Goal: Information Seeking & Learning: Learn about a topic

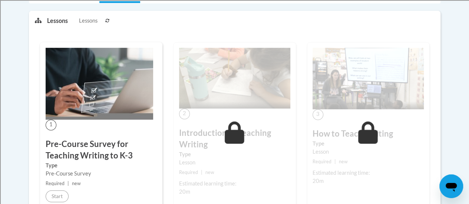
scroll to position [223, 0]
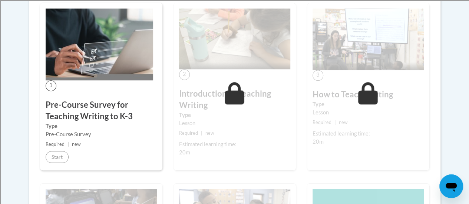
click at [101, 135] on div "Pre-Course Survey" at bounding box center [101, 135] width 111 height 8
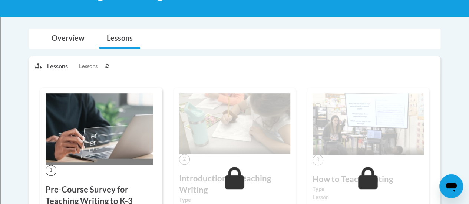
scroll to position [0, 0]
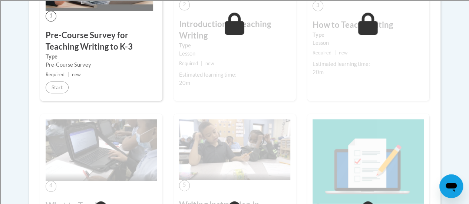
scroll to position [297, 0]
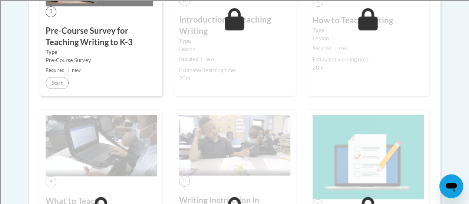
drag, startPoint x: 72, startPoint y: 75, endPoint x: 74, endPoint y: 63, distance: 12.0
click at [72, 75] on div "1 Pre-Course Survey for Teaching Writing to K-3 Type Pre-Course Survey Required…" at bounding box center [101, 13] width 122 height 168
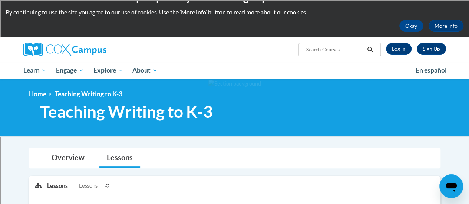
scroll to position [0, 0]
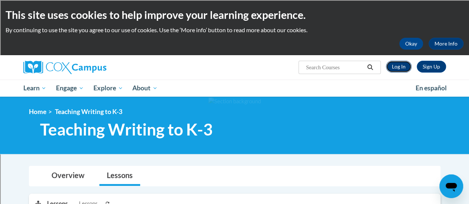
click at [400, 67] on link "Log In" at bounding box center [399, 67] width 26 height 12
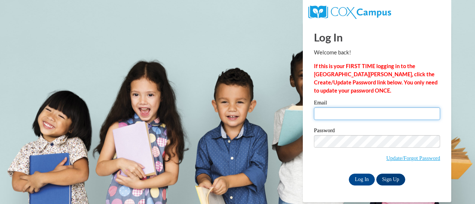
click at [367, 114] on input "Email" at bounding box center [377, 114] width 126 height 13
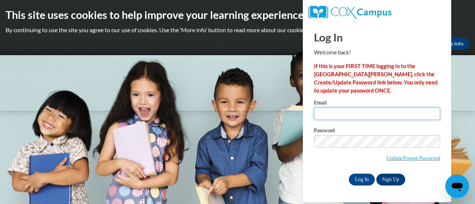
type input "kelly.szwedo@rusd.org"
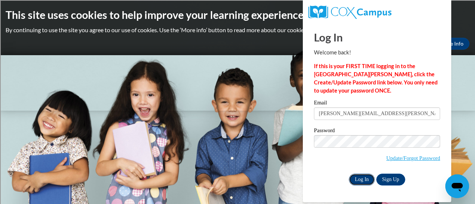
click at [363, 180] on input "Log In" at bounding box center [362, 180] width 26 height 12
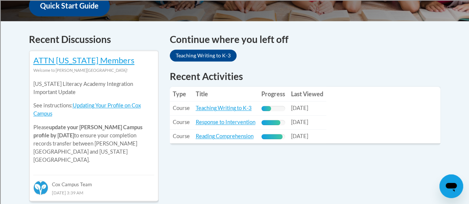
scroll to position [334, 0]
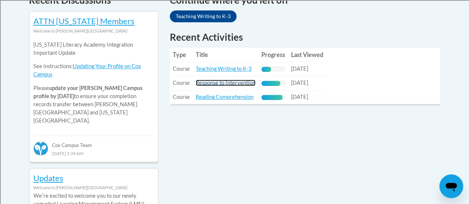
click at [239, 85] on link "Response to Intervention" at bounding box center [226, 83] width 60 height 6
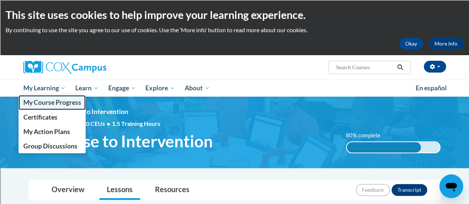
click at [62, 103] on span "My Course Progress" at bounding box center [52, 103] width 58 height 8
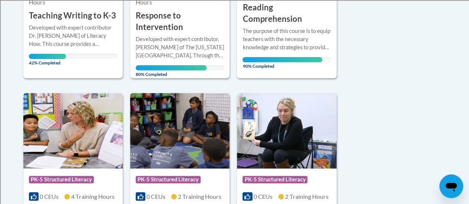
scroll to position [185, 0]
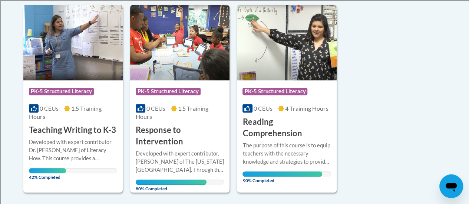
click at [59, 39] on img at bounding box center [72, 43] width 99 height 76
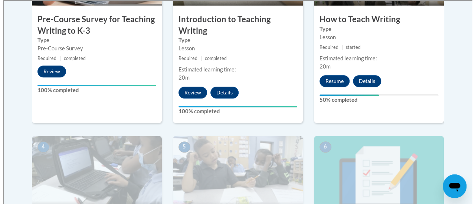
scroll to position [260, 0]
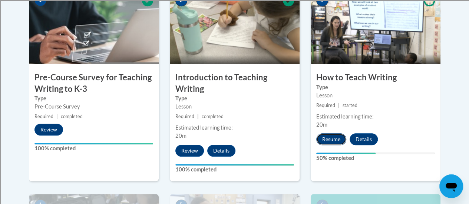
click at [323, 137] on button "Resume" at bounding box center [331, 140] width 30 height 12
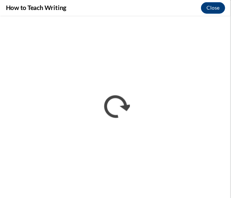
scroll to position [0, 0]
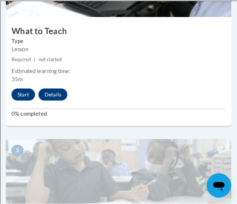
scroll to position [890, 0]
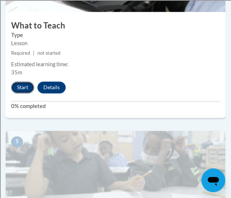
click at [24, 86] on button "Start" at bounding box center [22, 88] width 23 height 12
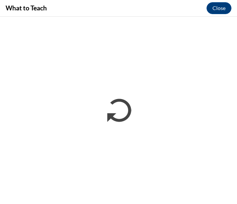
scroll to position [619, 0]
